Goal: Check status: Check status

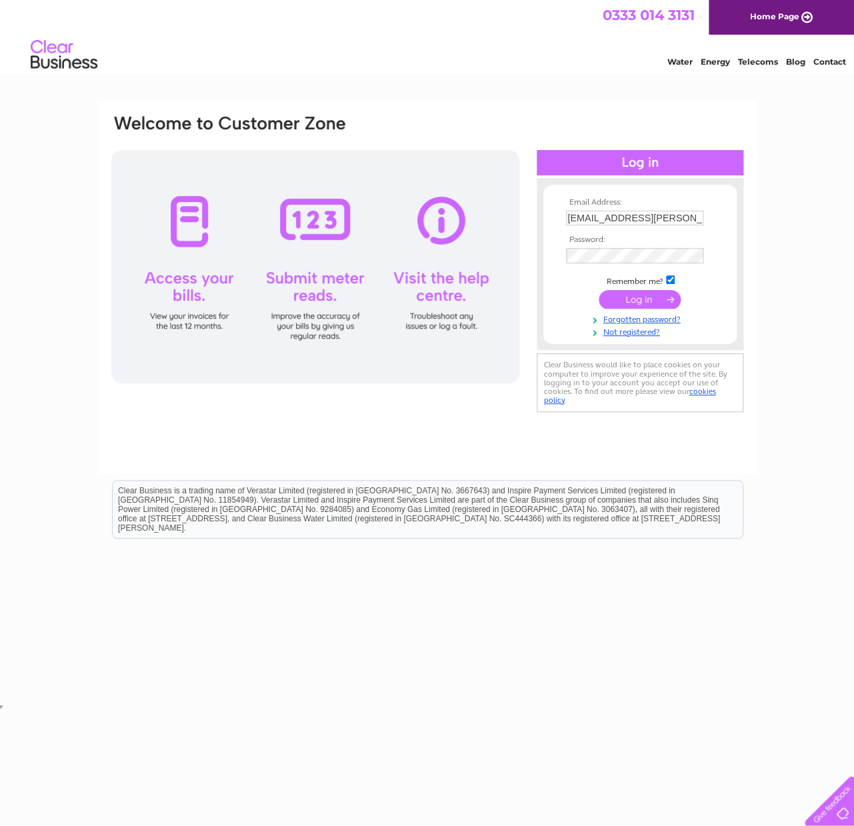
click at [633, 305] on input "submit" at bounding box center [640, 299] width 82 height 19
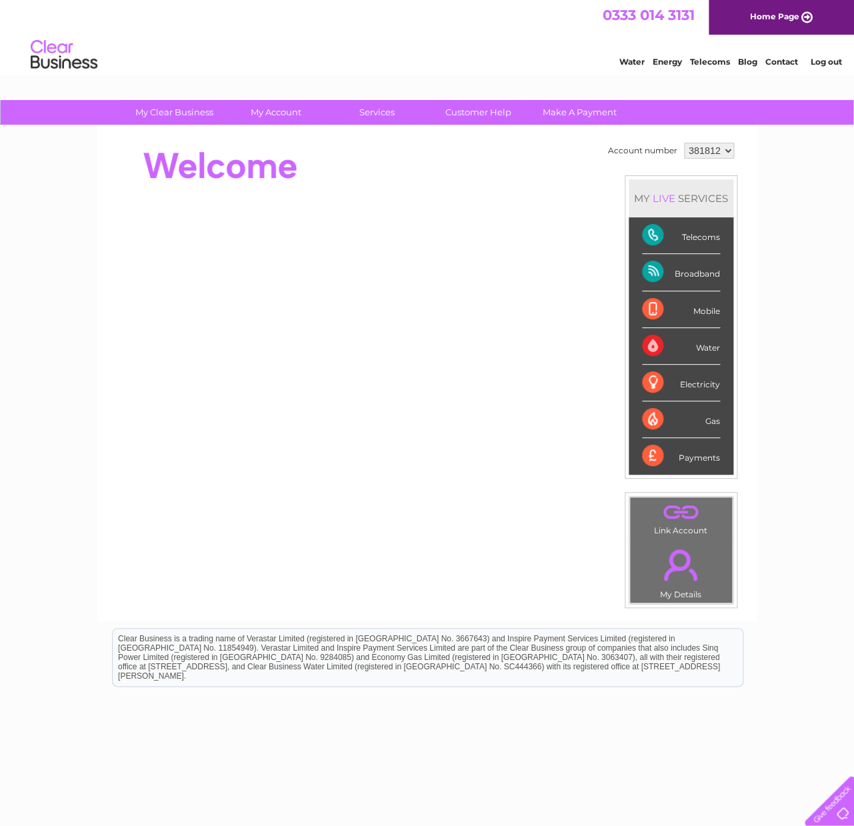
click at [684, 274] on div "Broadband" at bounding box center [681, 272] width 78 height 37
click at [661, 272] on div "Broadband" at bounding box center [681, 272] width 78 height 37
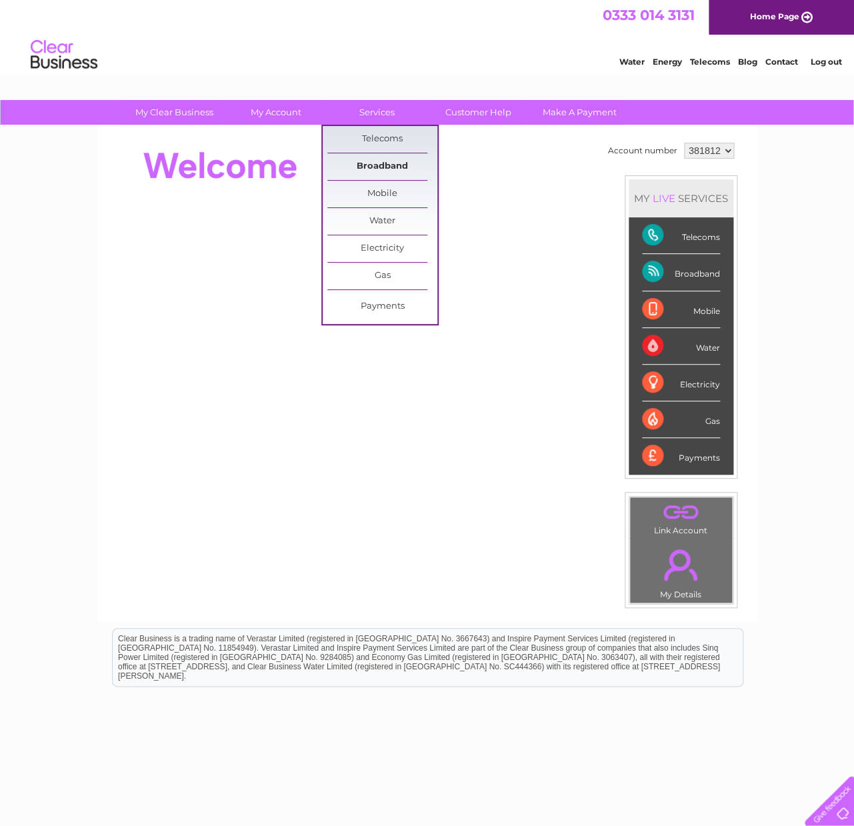
click at [390, 165] on link "Broadband" at bounding box center [382, 166] width 110 height 27
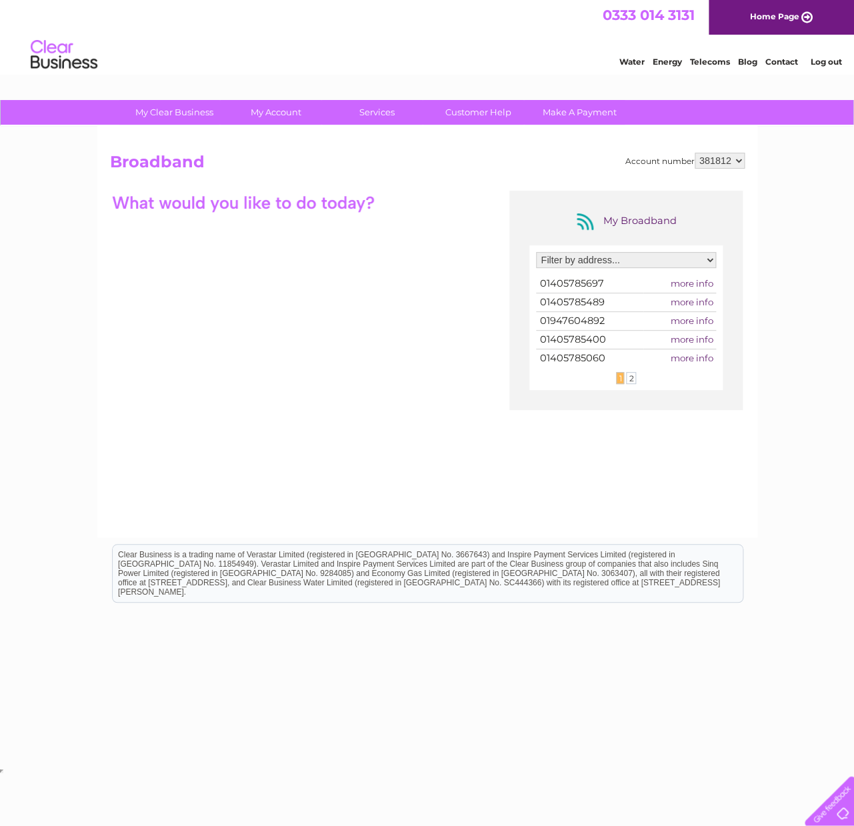
select select "1974986"
click option "[STREET_ADDRESS][PERSON_NAME]" at bounding box center [0, 0] width 0 height 0
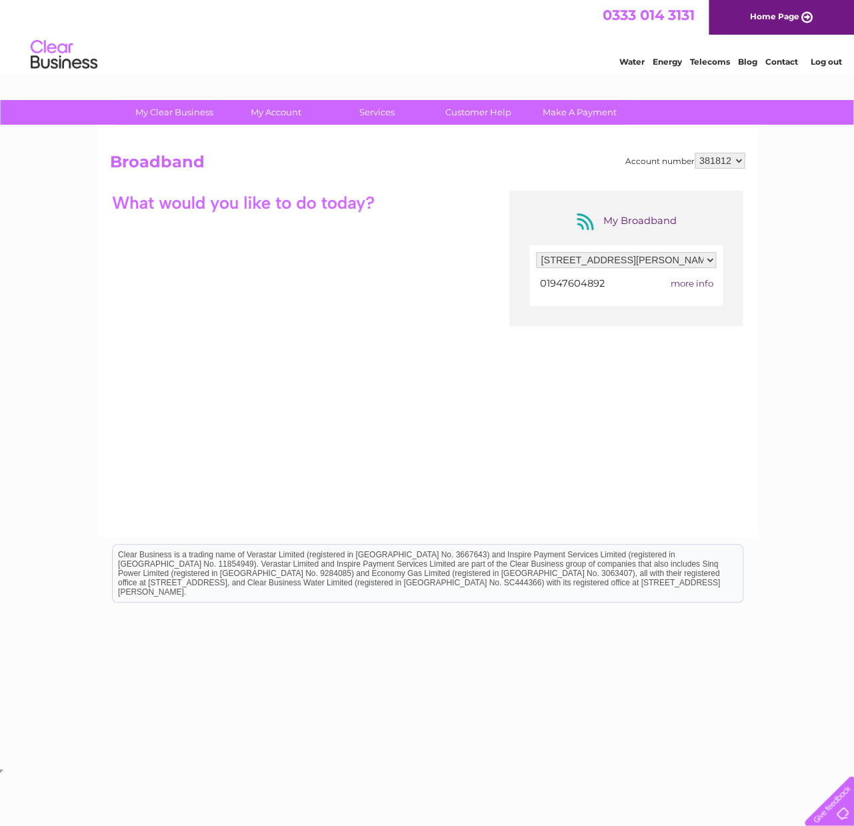
click at [696, 283] on span "more info" at bounding box center [691, 283] width 43 height 11
